Goal: Task Accomplishment & Management: Manage account settings

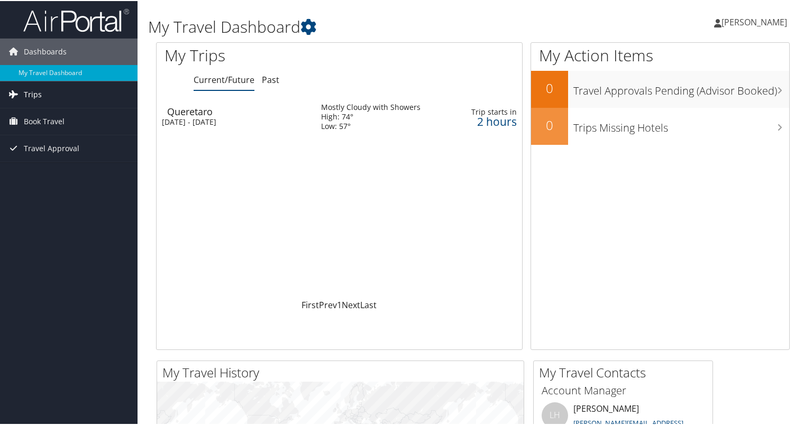
click at [32, 93] on span "Trips" at bounding box center [33, 93] width 18 height 26
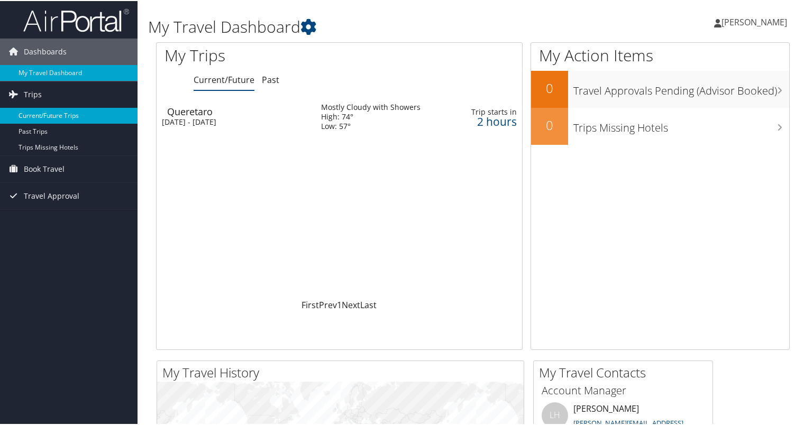
click at [42, 109] on link "Current/Future Trips" at bounding box center [69, 115] width 138 height 16
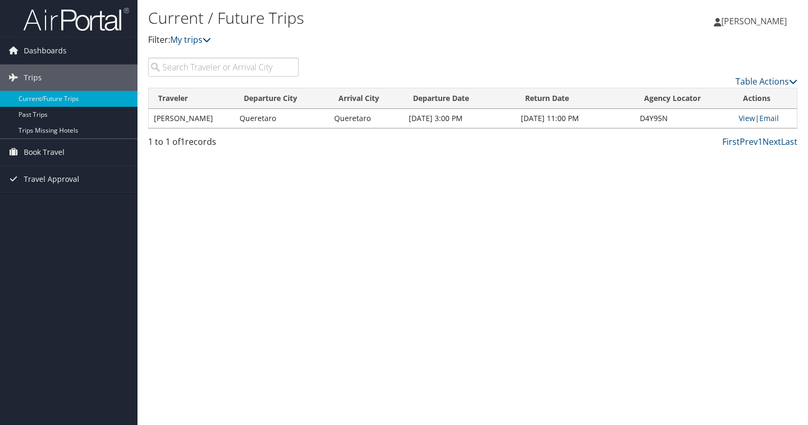
click at [84, 15] on img at bounding box center [76, 19] width 106 height 25
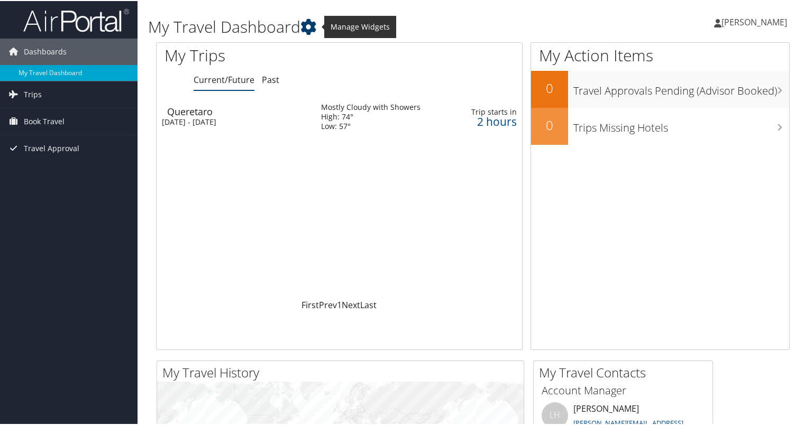
click at [312, 24] on icon at bounding box center [309, 26] width 16 height 16
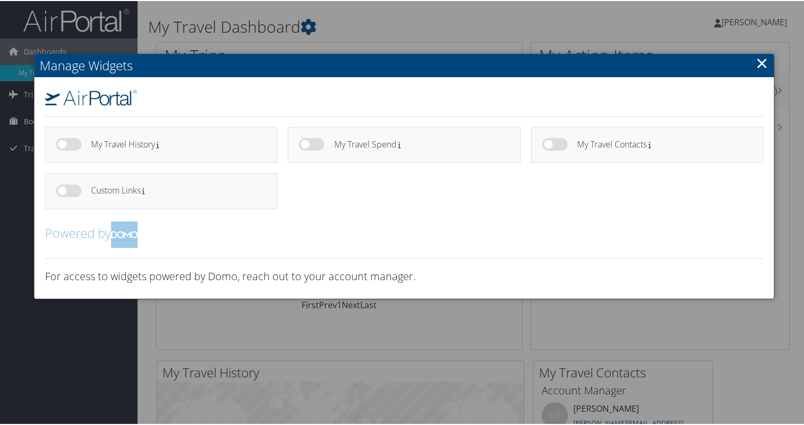
click at [764, 67] on link "×" at bounding box center [762, 61] width 12 height 21
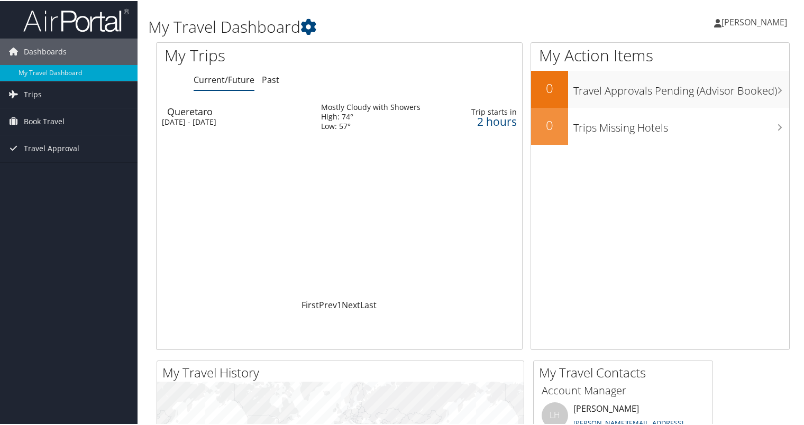
click at [769, 20] on span "[PERSON_NAME]" at bounding box center [755, 21] width 66 height 12
click at [605, 20] on div "Angel Lopez Angel Lopez My Settings Travel Agency Contacts View Travel Profile …" at bounding box center [673, 25] width 269 height 41
click at [87, 13] on img at bounding box center [76, 19] width 106 height 25
click at [307, 29] on icon at bounding box center [309, 26] width 16 height 16
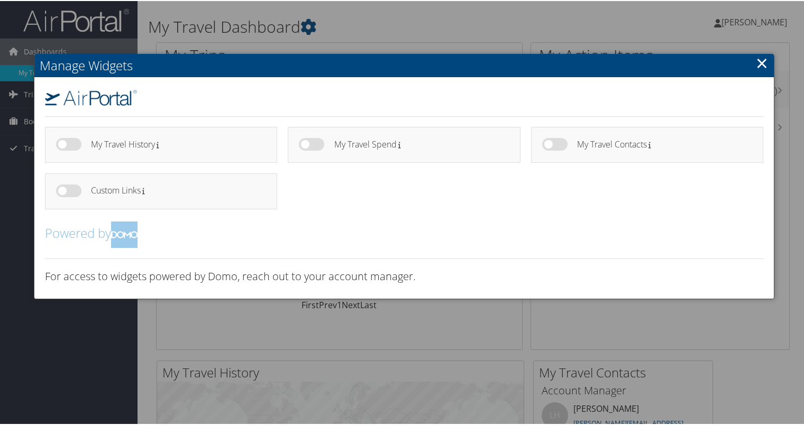
click at [756, 61] on link "×" at bounding box center [762, 61] width 12 height 21
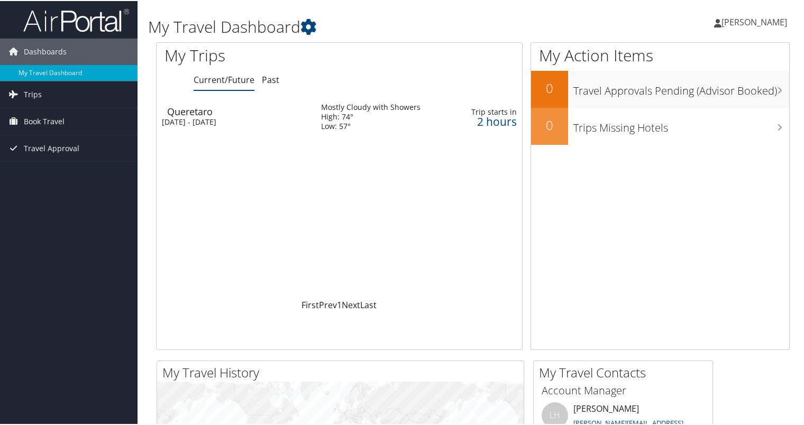
click at [777, 13] on link "[PERSON_NAME]" at bounding box center [756, 21] width 84 height 32
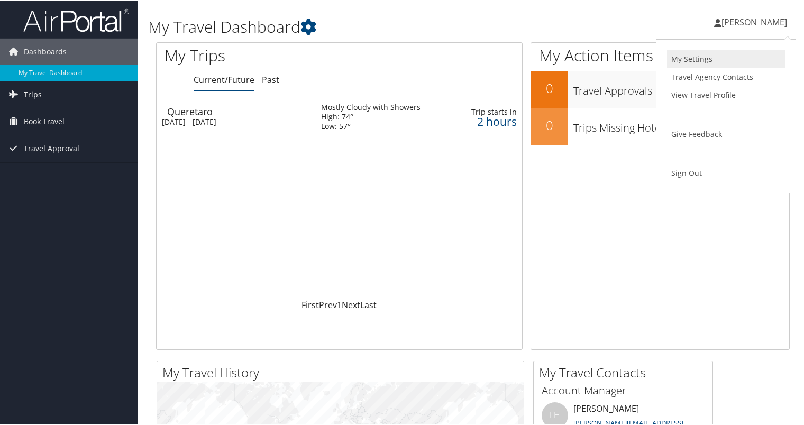
click at [688, 57] on link "My Settings" at bounding box center [726, 58] width 118 height 18
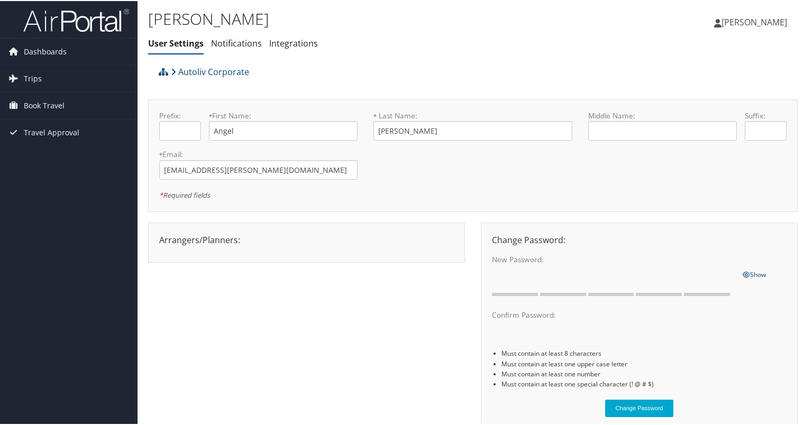
click at [764, 13] on link "[PERSON_NAME]" at bounding box center [756, 21] width 84 height 32
click at [698, 93] on link "View Travel Profile" at bounding box center [726, 94] width 118 height 18
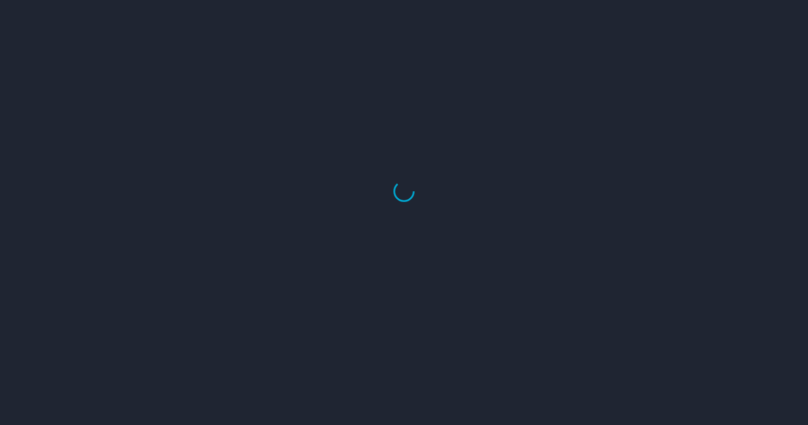
select select "US"
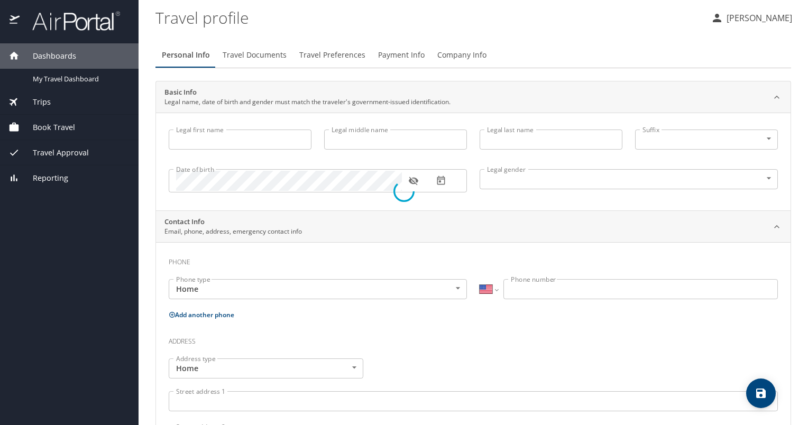
type input "Angel"
type input "[PERSON_NAME]"
type input "[DEMOGRAPHIC_DATA]"
type input "[PERSON_NAME]"
type input "Ram Rez"
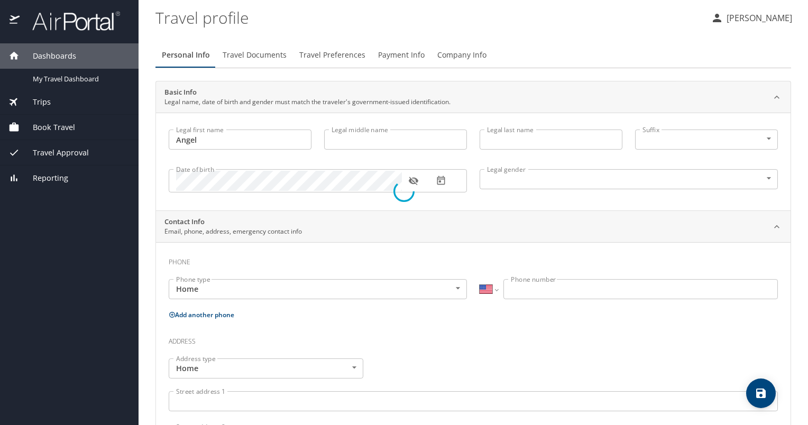
select select "MX"
type input "[PHONE_NUMBER]"
select select "MX"
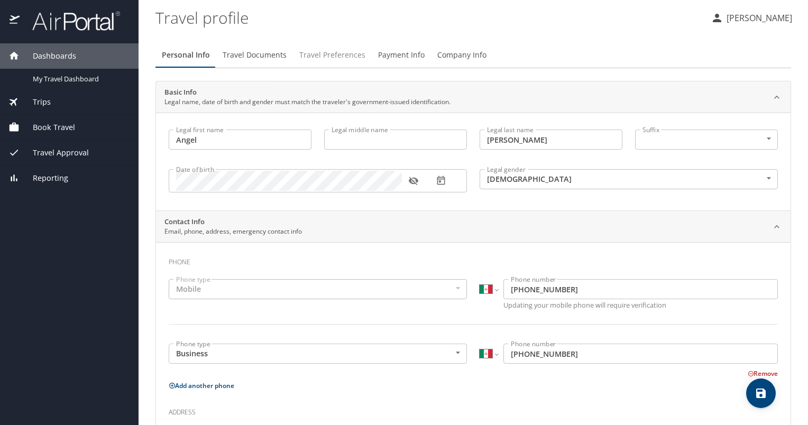
click at [339, 57] on span "Travel Preferences" at bounding box center [332, 55] width 66 height 13
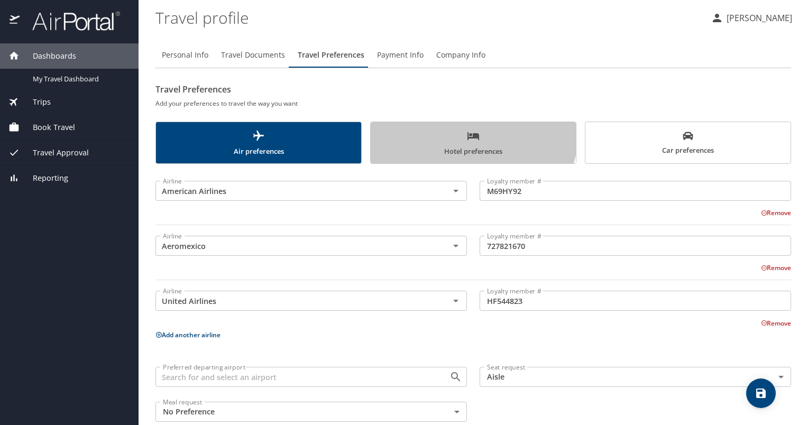
click at [445, 126] on button "Hotel preferences" at bounding box center [473, 143] width 206 height 42
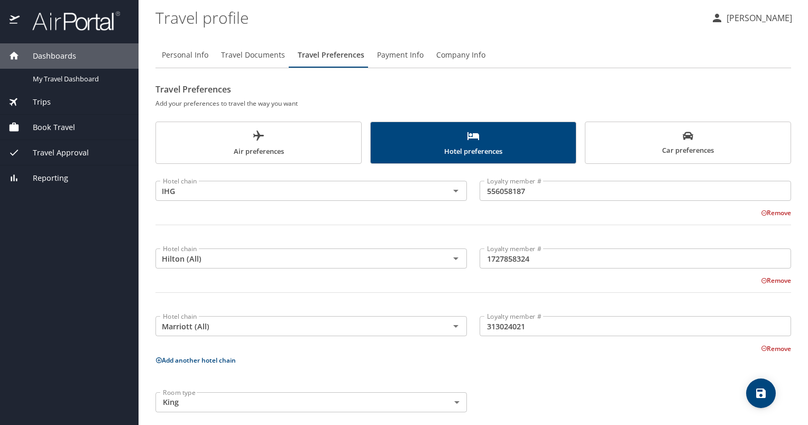
scroll to position [10, 0]
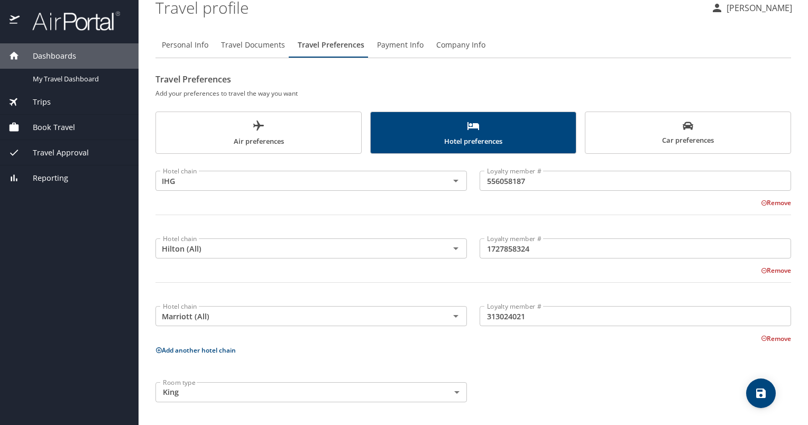
click at [402, 40] on span "Payment Info" at bounding box center [400, 45] width 47 height 13
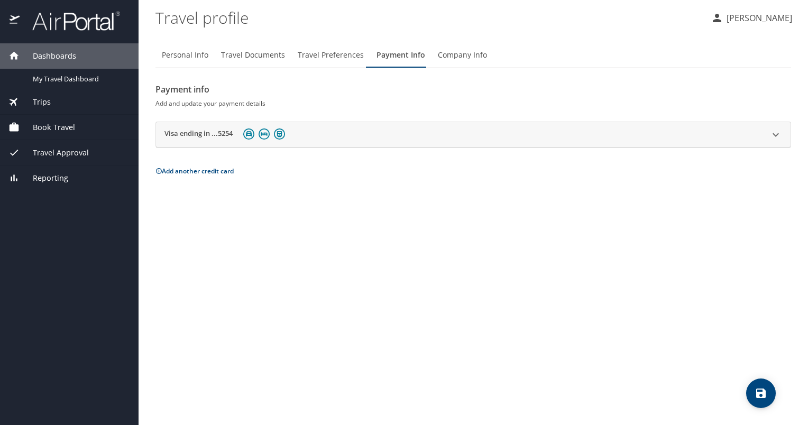
scroll to position [0, 0]
click at [436, 47] on button "Company Info" at bounding box center [463, 54] width 62 height 25
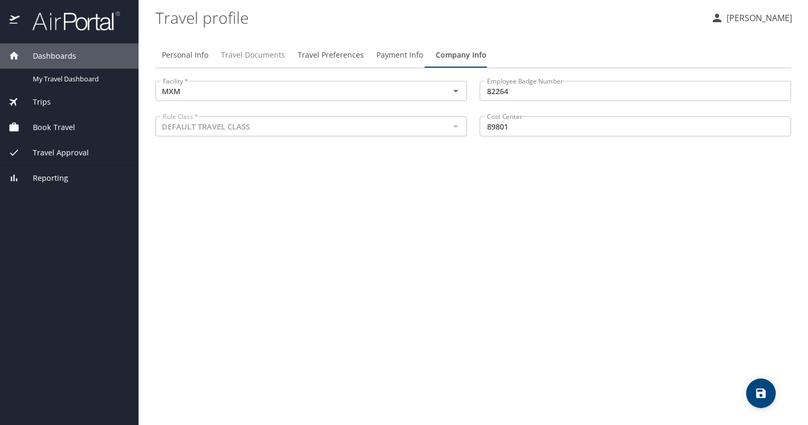
click at [270, 53] on span "Travel Documents" at bounding box center [253, 55] width 64 height 13
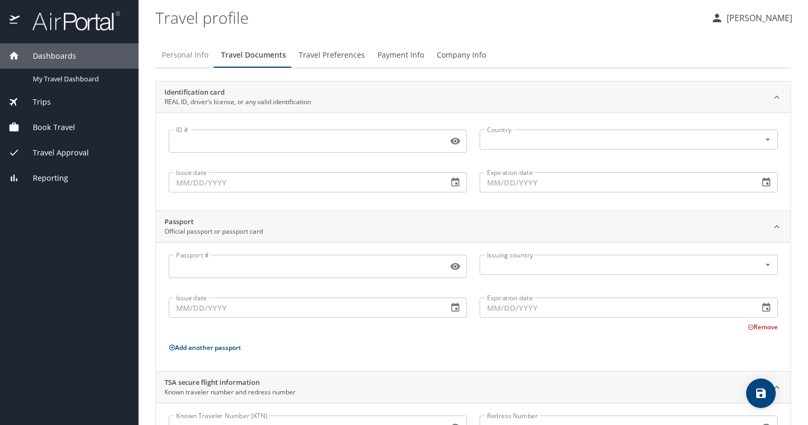
click at [176, 45] on button "Personal Info" at bounding box center [185, 54] width 59 height 25
select select "MX"
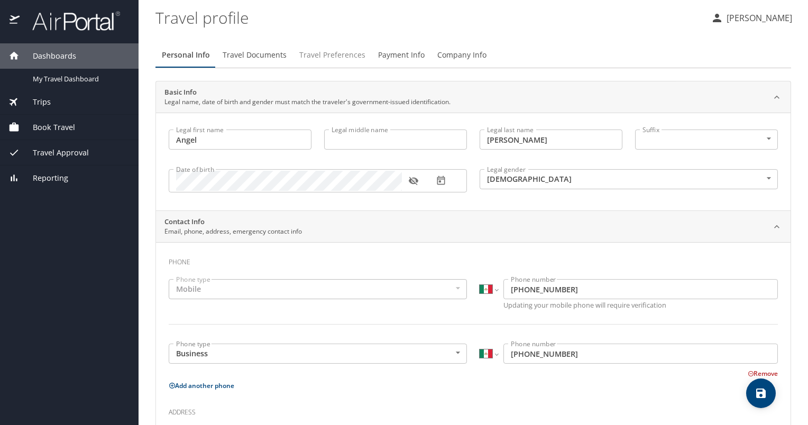
click at [322, 56] on span "Travel Preferences" at bounding box center [332, 55] width 66 height 13
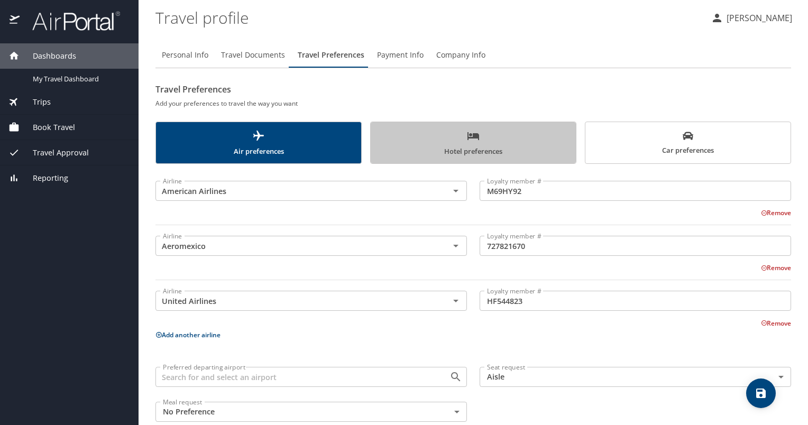
click at [506, 123] on button "Hotel preferences" at bounding box center [473, 143] width 206 height 42
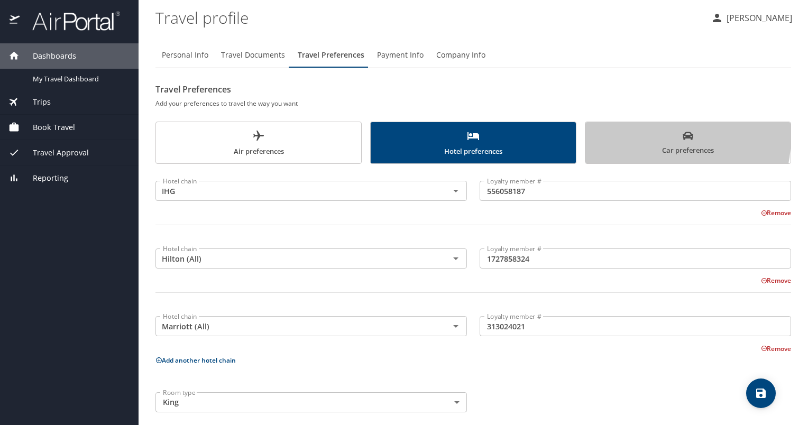
click at [637, 136] on span "Car preferences" at bounding box center [688, 144] width 193 height 26
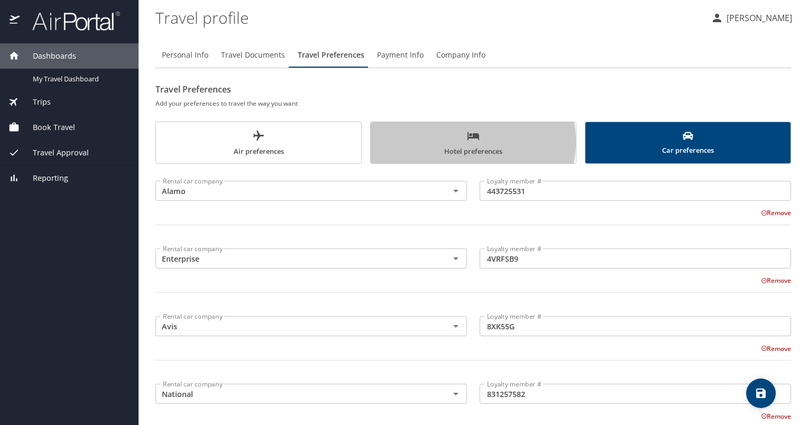
click at [452, 142] on span "Hotel preferences" at bounding box center [473, 144] width 193 height 28
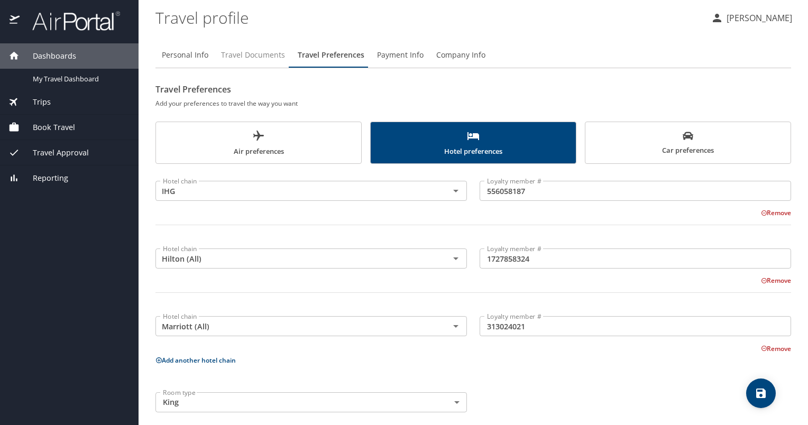
click at [262, 52] on span "Travel Documents" at bounding box center [253, 55] width 64 height 13
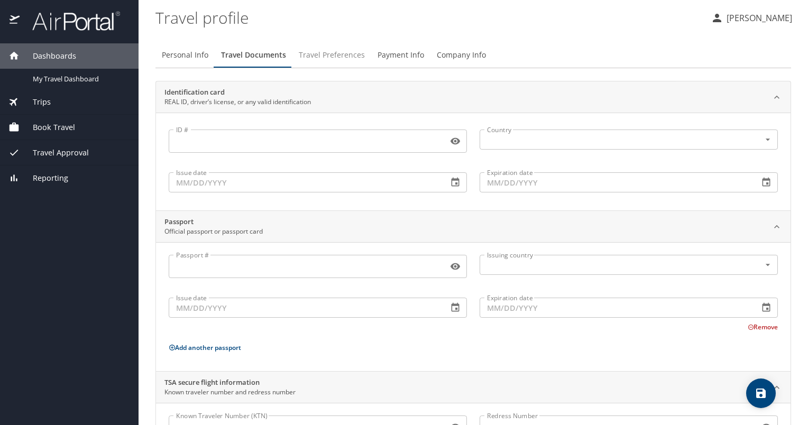
click at [320, 49] on span "Travel Preferences" at bounding box center [332, 55] width 66 height 13
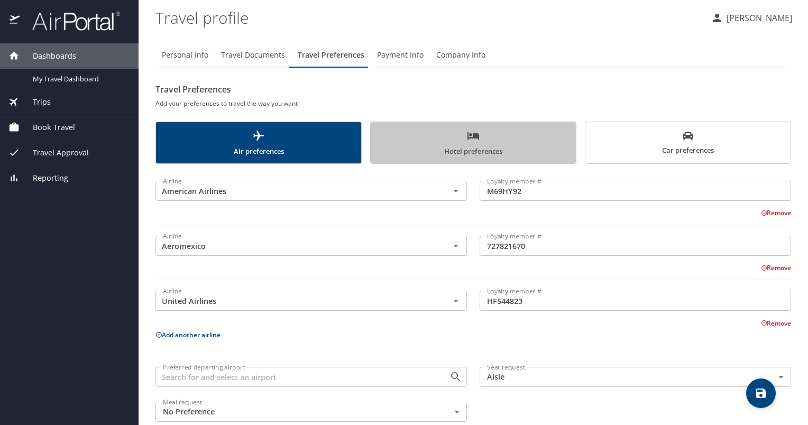
click at [487, 134] on span "Hotel preferences" at bounding box center [473, 144] width 193 height 28
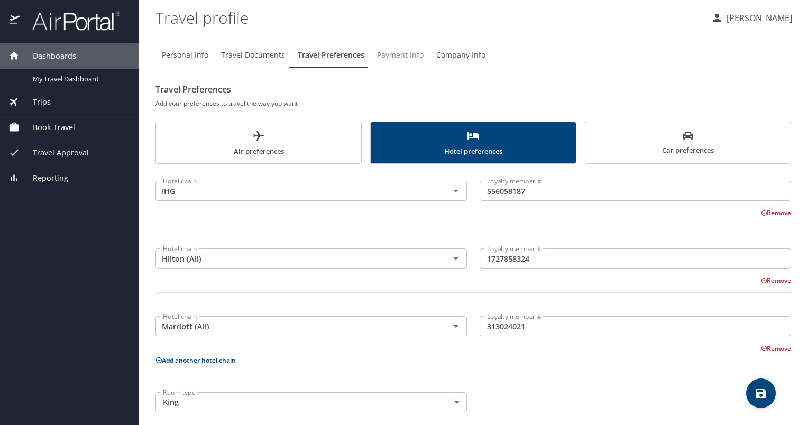
click at [401, 53] on span "Payment Info" at bounding box center [400, 55] width 47 height 13
